Goal: Information Seeking & Learning: Learn about a topic

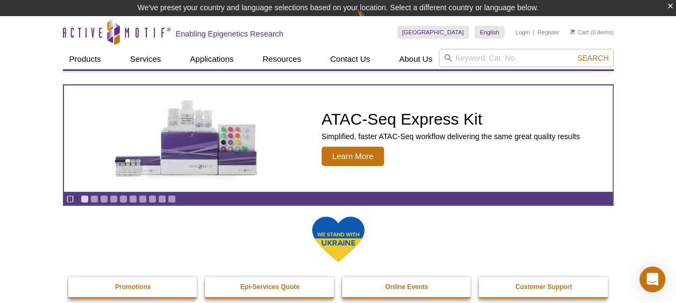
click at [481, 61] on input "search" at bounding box center [526, 58] width 175 height 18
type input "atac"
click at [574, 53] on button "Search" at bounding box center [593, 58] width 38 height 10
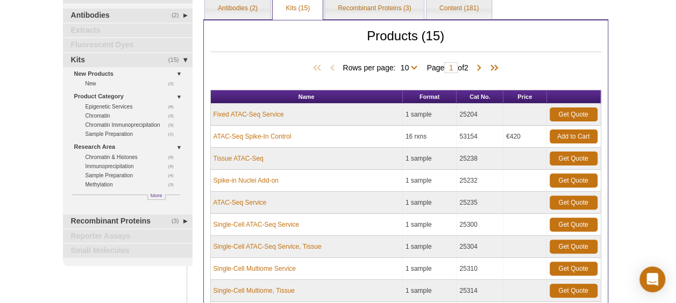
scroll to position [70, 0]
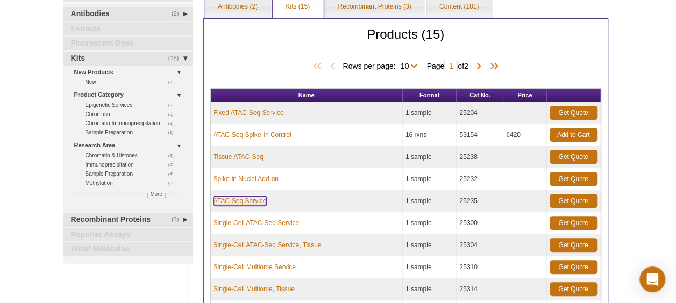
click at [253, 197] on link "ATAC-Seq Service" at bounding box center [239, 201] width 53 height 10
